Goal: Transaction & Acquisition: Download file/media

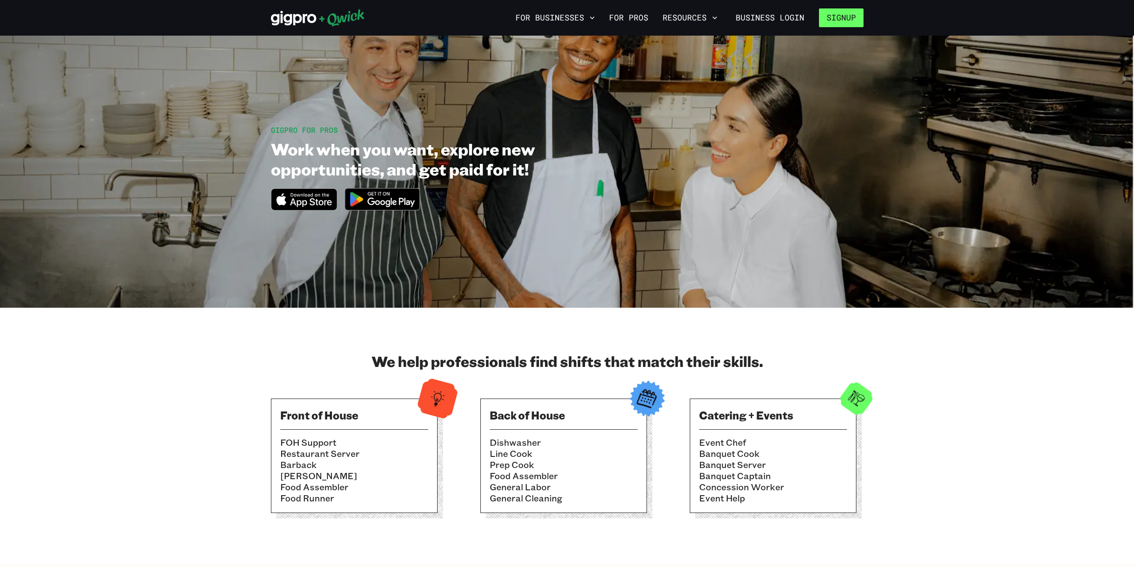
click at [474, 24] on button "Signup" at bounding box center [841, 17] width 45 height 19
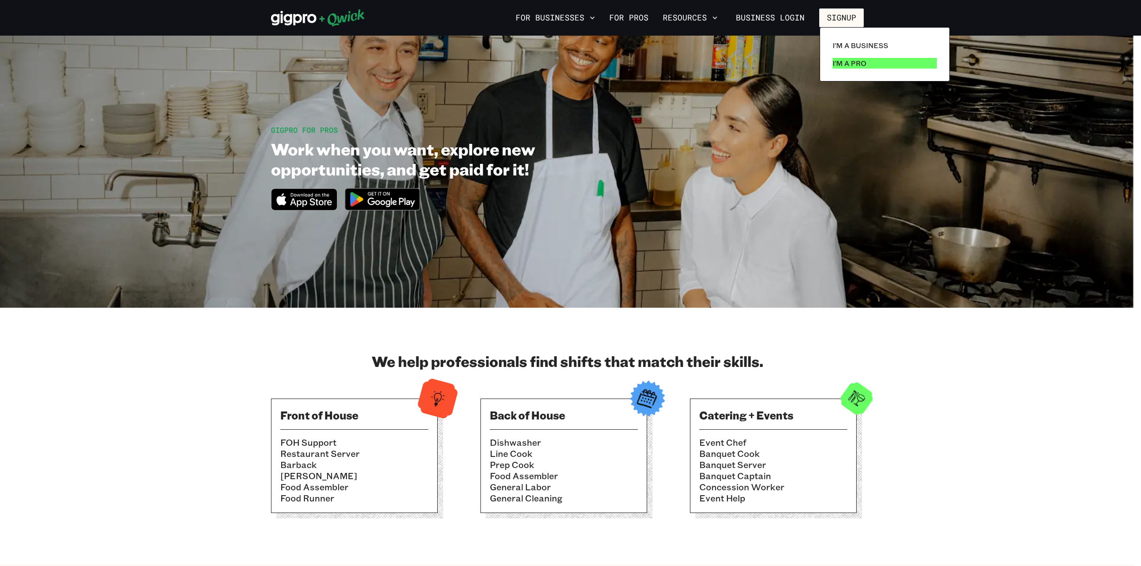
click at [474, 62] on p "I'm a Pro" at bounding box center [850, 63] width 34 height 11
click at [474, 61] on link "I'm a Pro" at bounding box center [884, 63] width 111 height 18
click at [474, 66] on p "I'm a Pro" at bounding box center [850, 63] width 34 height 11
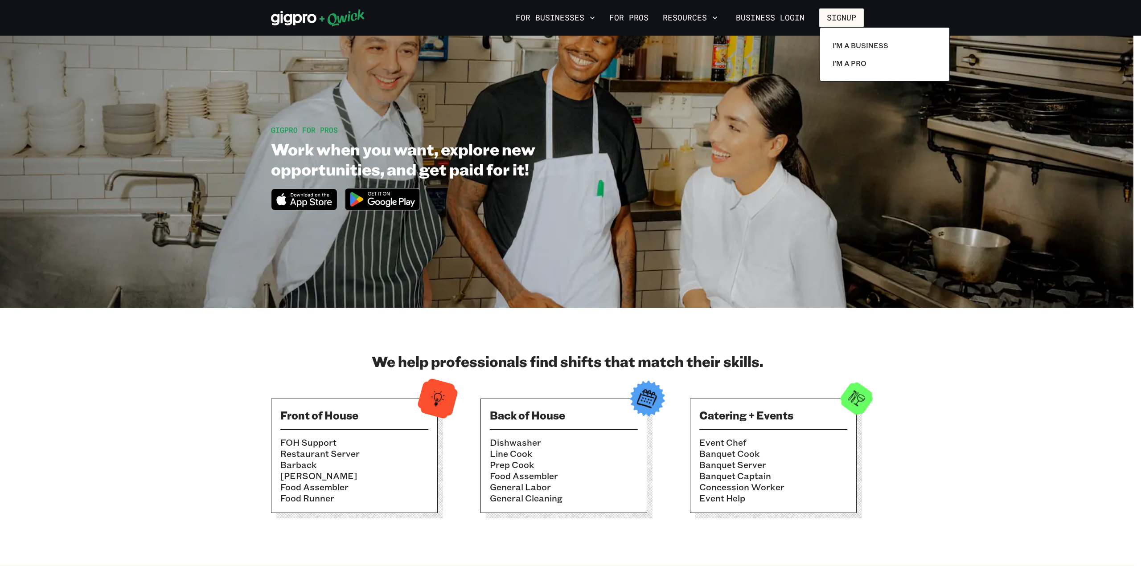
click at [474, 108] on div at bounding box center [570, 283] width 1141 height 566
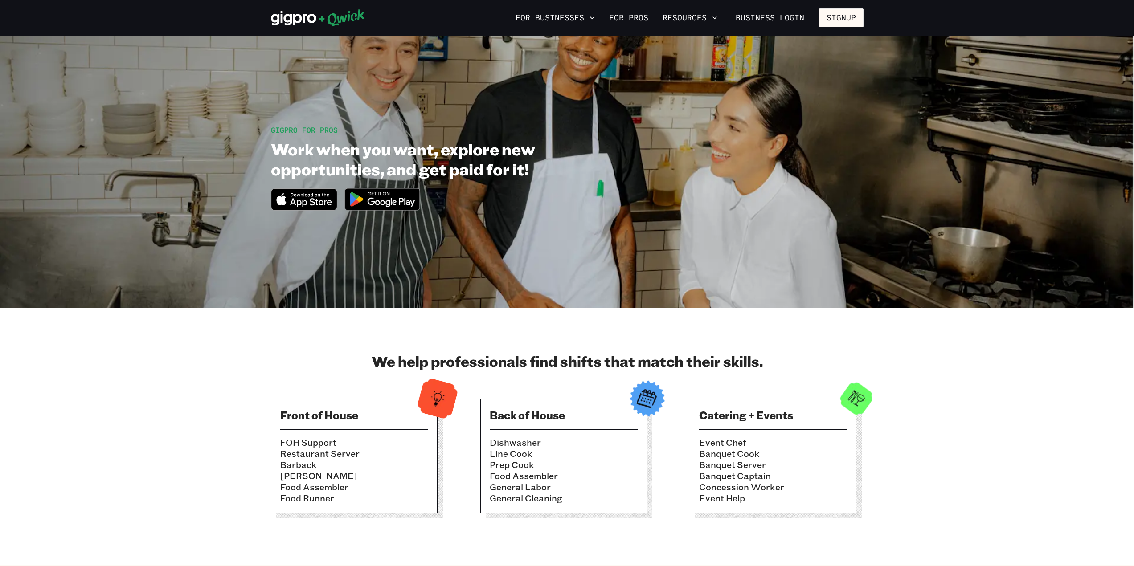
click at [305, 198] on icon "Download on the App Store" at bounding box center [304, 199] width 66 height 21
